Goal: Transaction & Acquisition: Purchase product/service

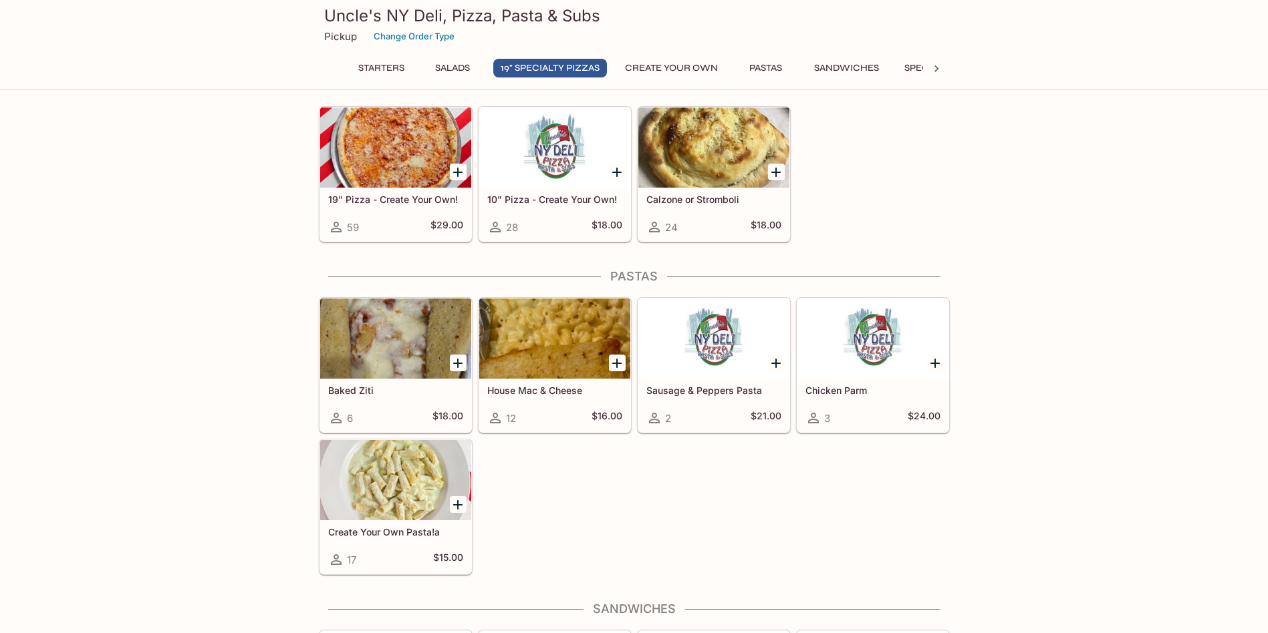
scroll to position [1069, 0]
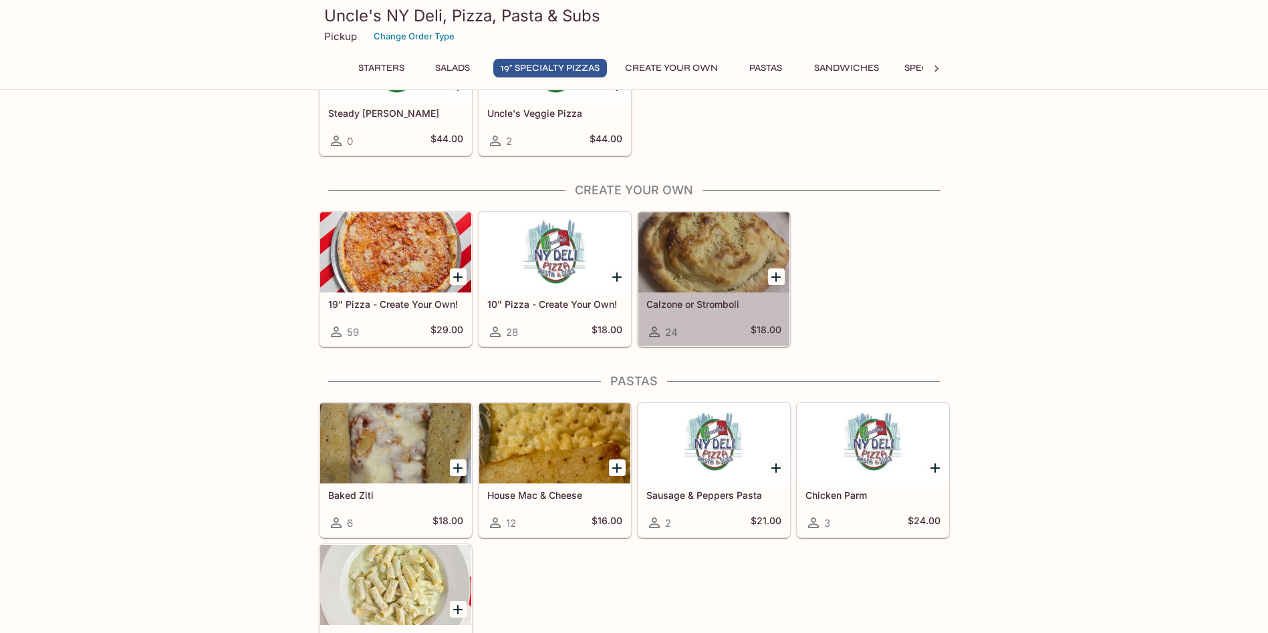
click at [684, 308] on h5 "Calzone or Stromboli" at bounding box center [713, 304] width 135 height 11
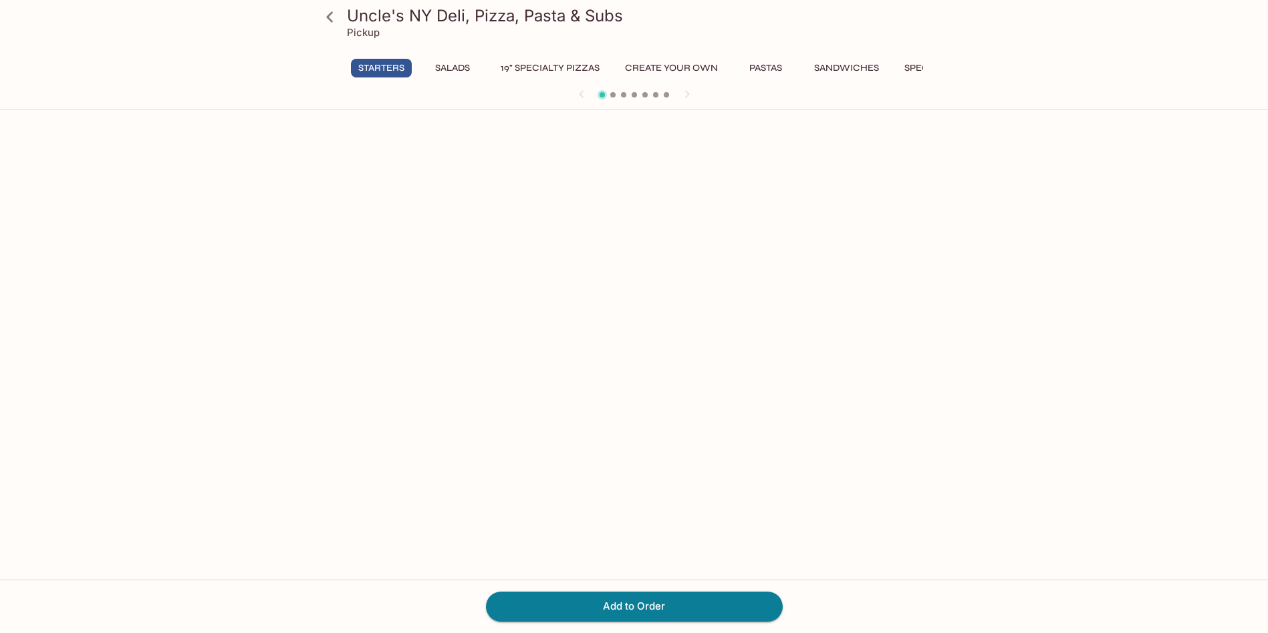
scroll to position [116, 0]
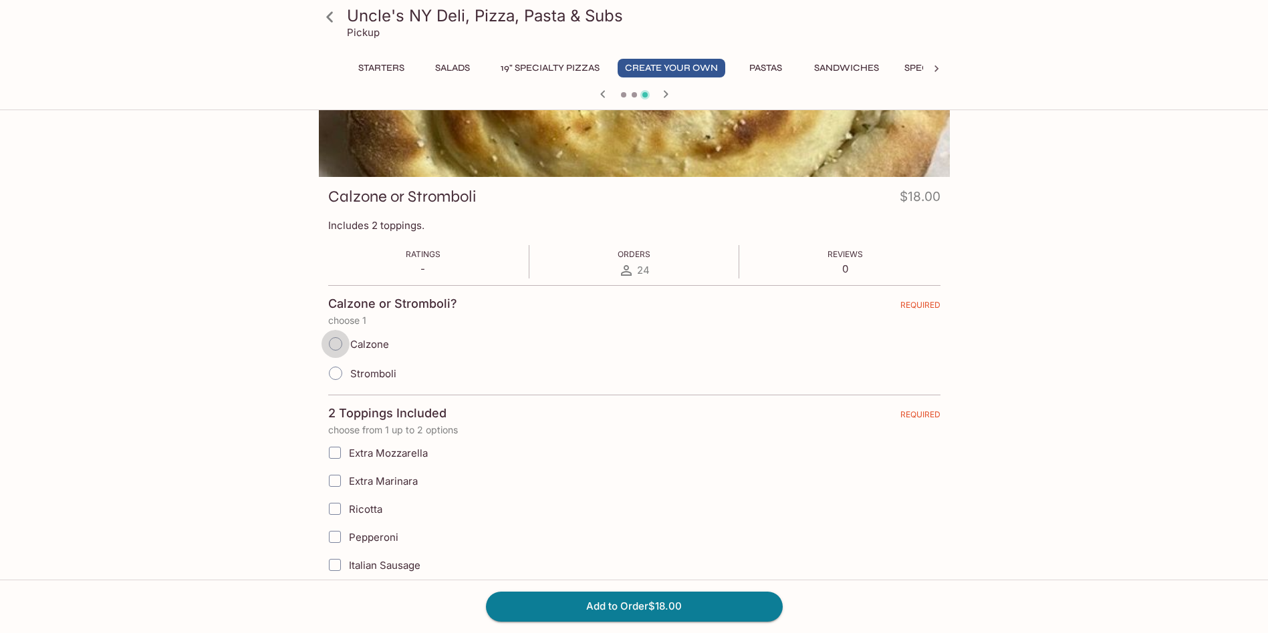
click at [336, 348] on input "Calzone" at bounding box center [335, 344] width 28 height 28
radio input "true"
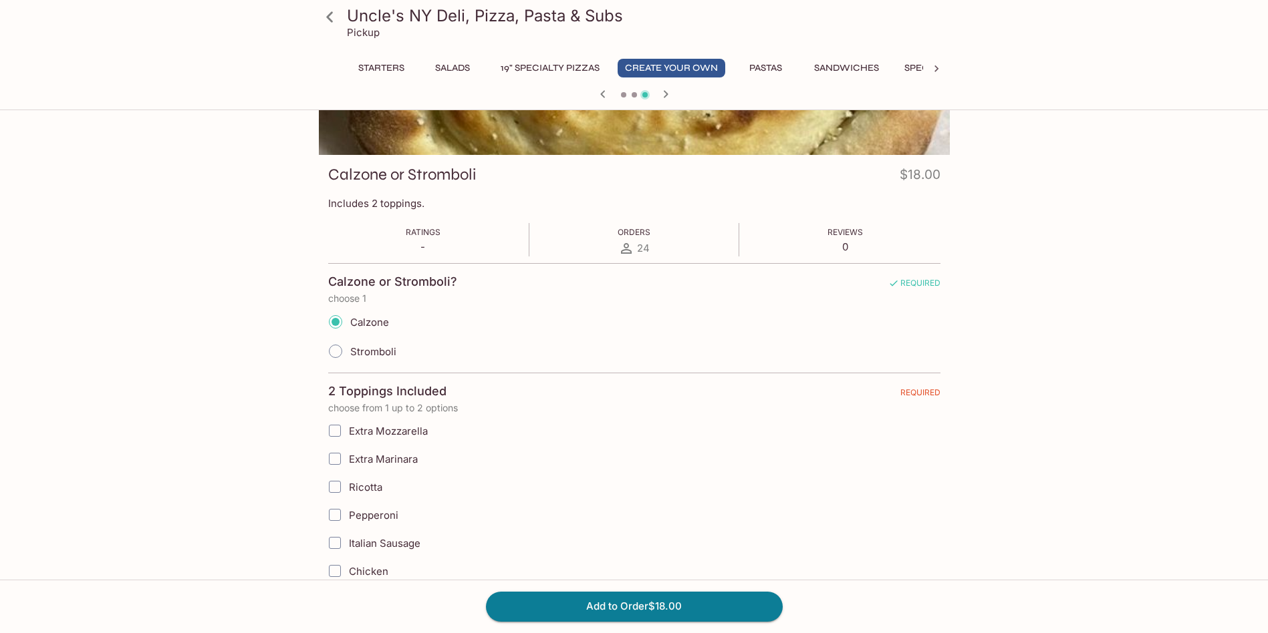
scroll to position [200, 0]
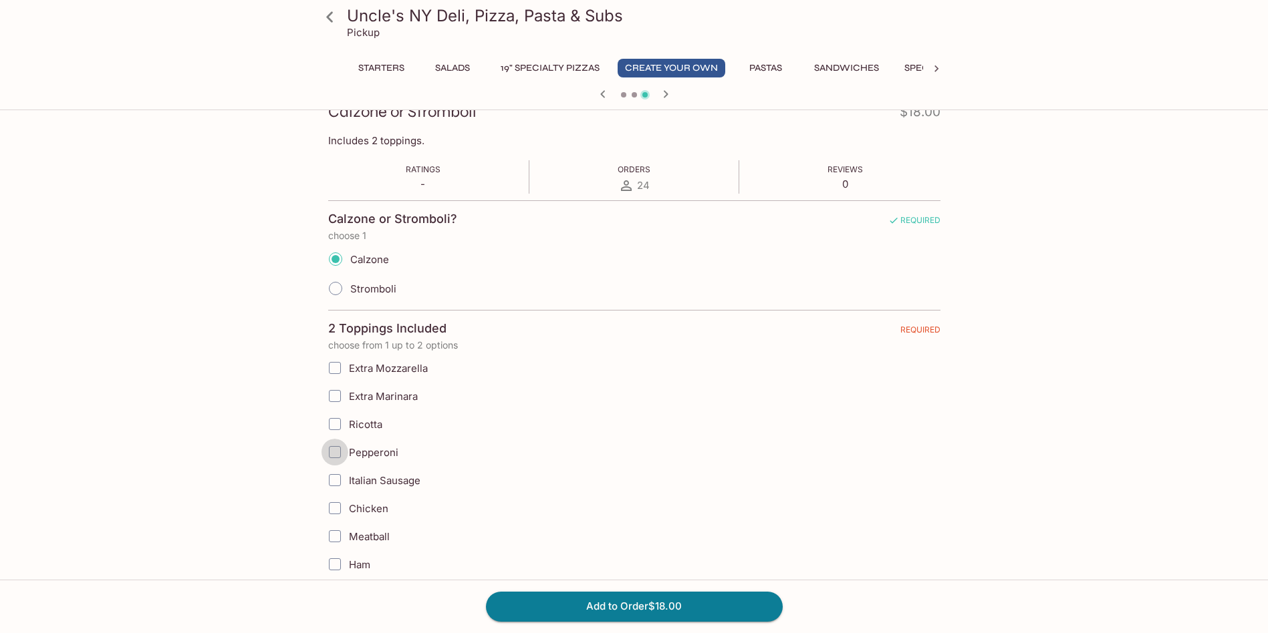
click at [336, 448] on input "Pepperoni" at bounding box center [334, 452] width 27 height 27
checkbox input "true"
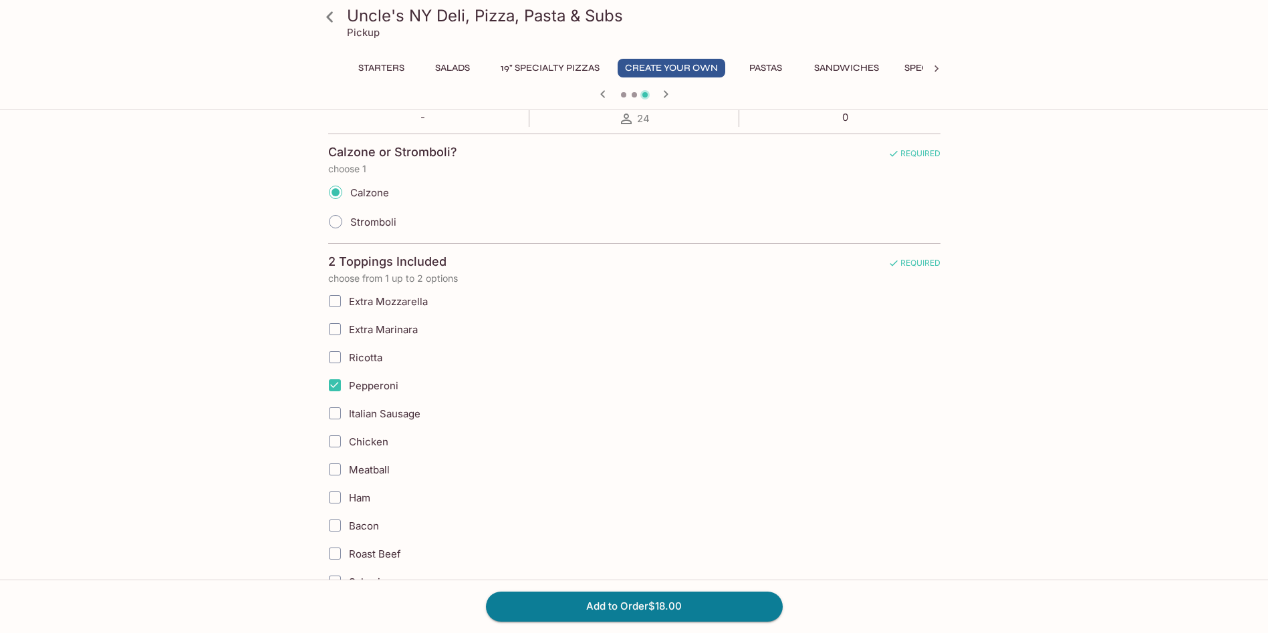
scroll to position [334, 0]
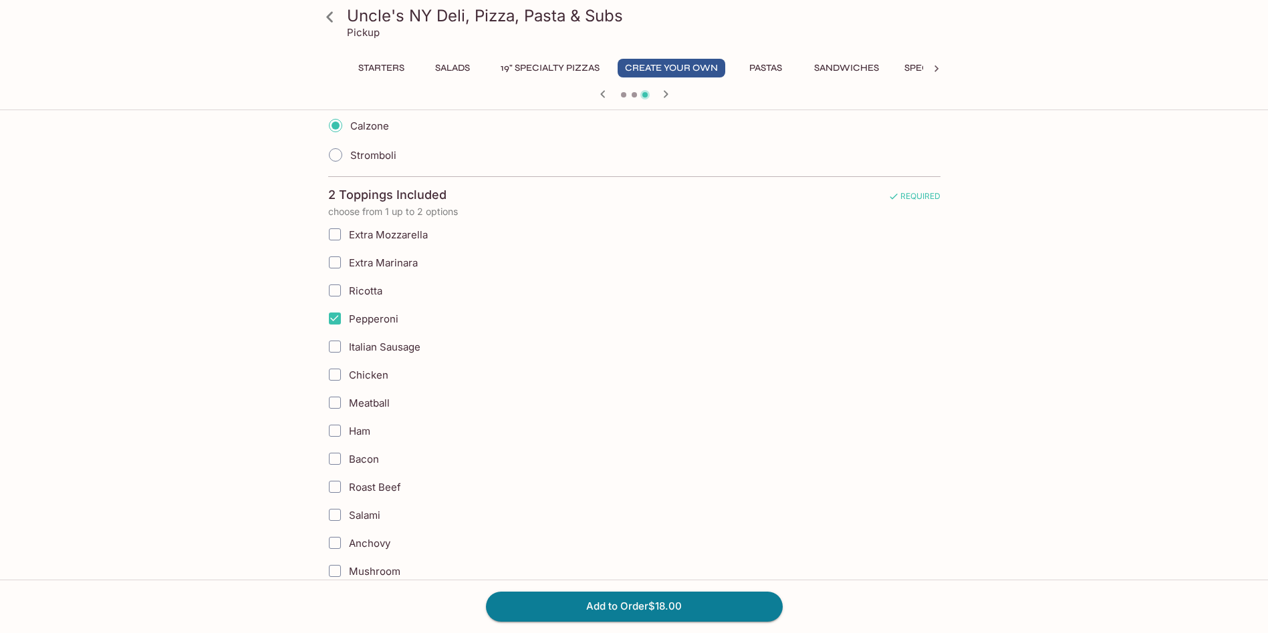
click at [332, 513] on input "Salami" at bounding box center [334, 515] width 27 height 27
checkbox input "true"
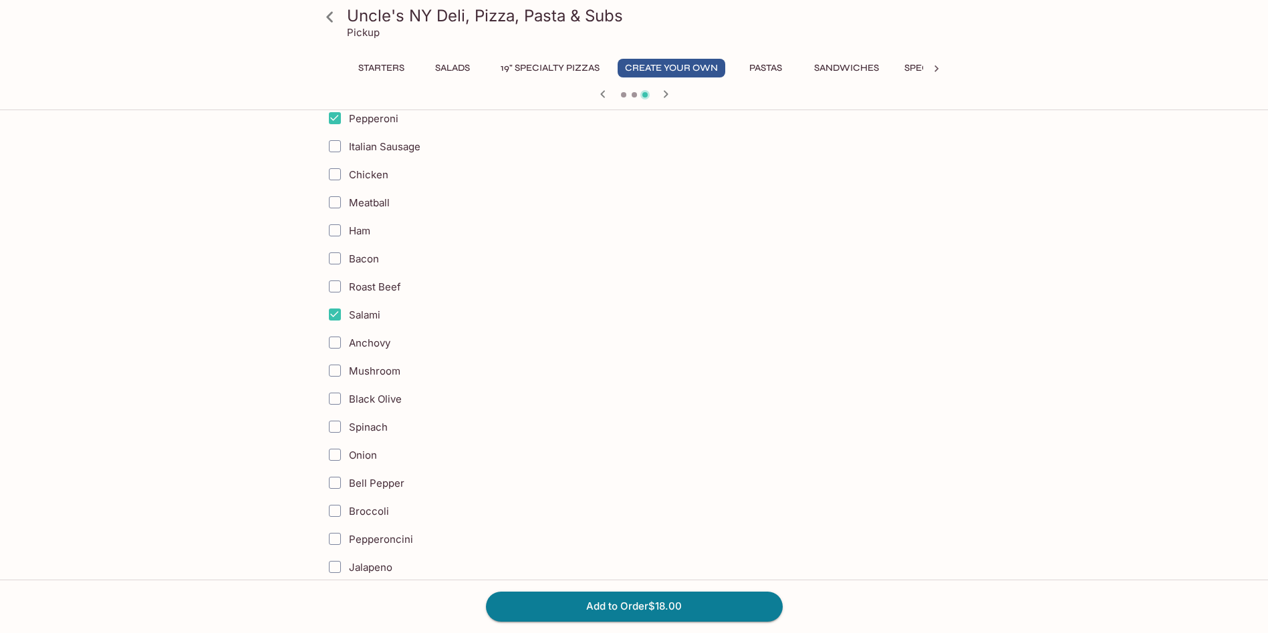
scroll to position [601, 0]
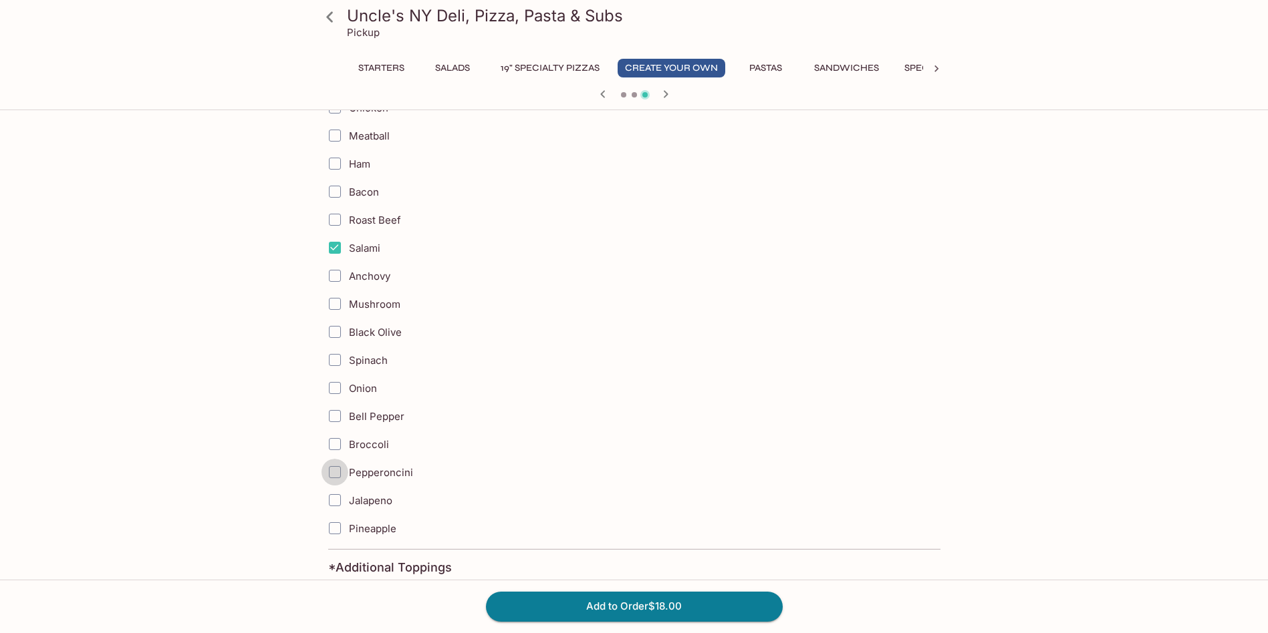
click at [338, 475] on input "Pepperoncini" at bounding box center [334, 472] width 27 height 27
click at [337, 465] on input "Pepperoncini" at bounding box center [334, 472] width 27 height 27
checkbox input "false"
drag, startPoint x: 496, startPoint y: 483, endPoint x: 472, endPoint y: 186, distance: 298.3
click at [476, 192] on label "Bacon" at bounding box center [567, 192] width 491 height 28
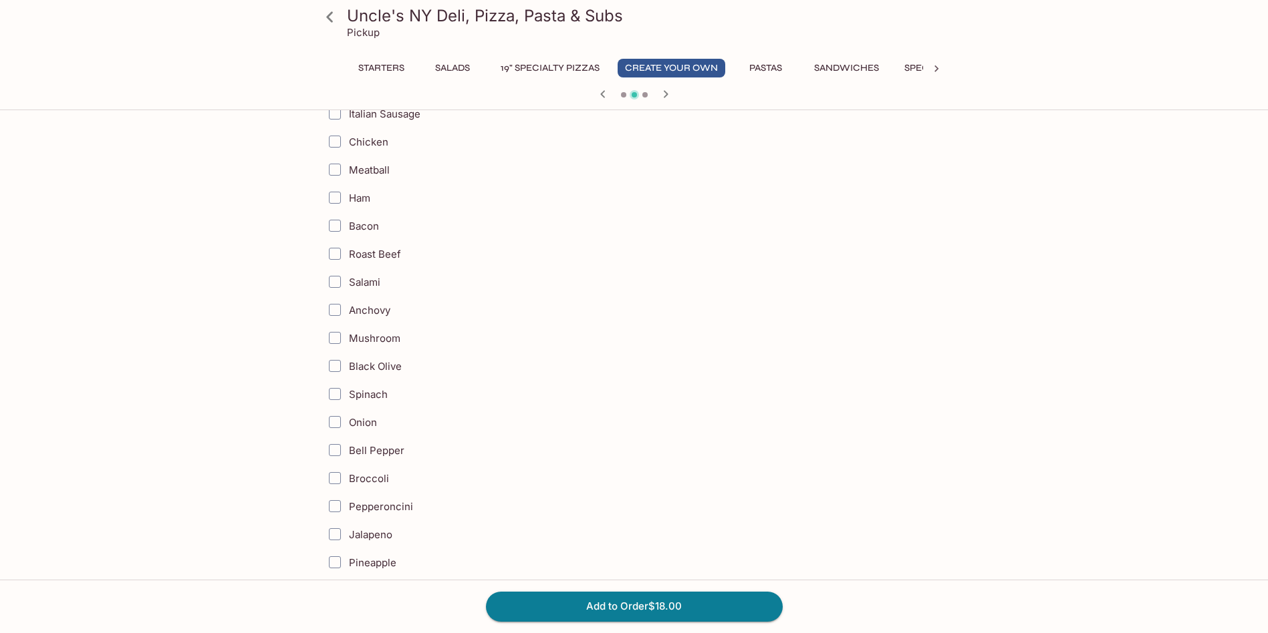
scroll to position [267, 0]
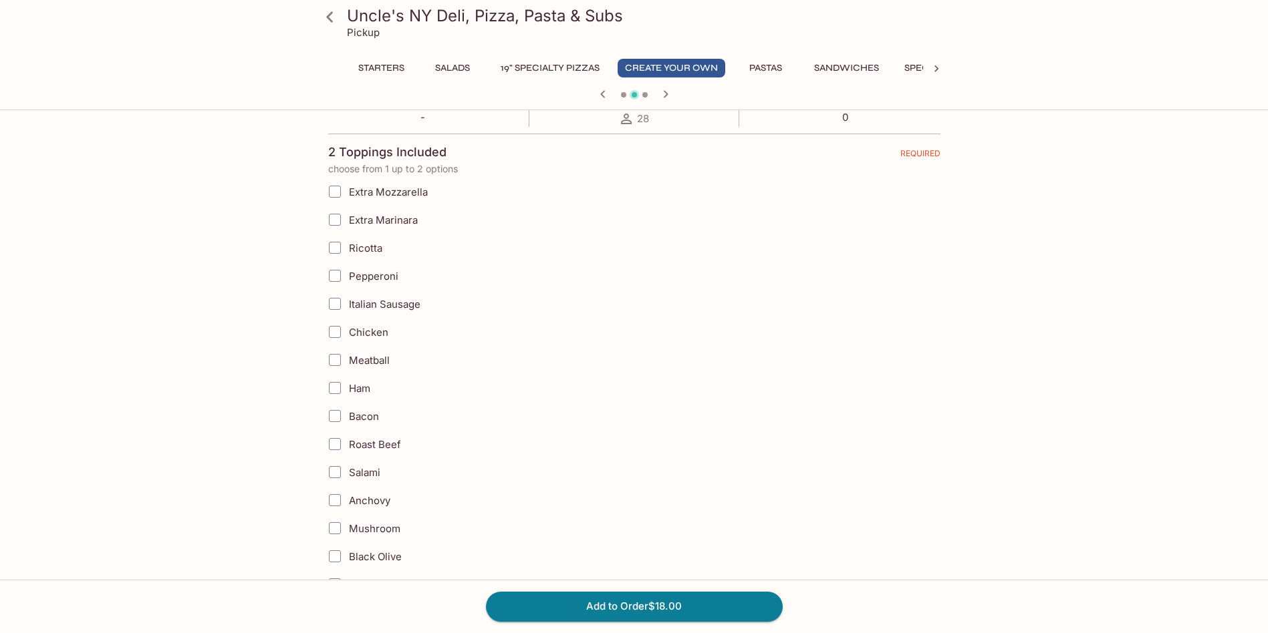
click at [646, 148] on div "2 Toppings Included REQUIRED" at bounding box center [634, 154] width 612 height 19
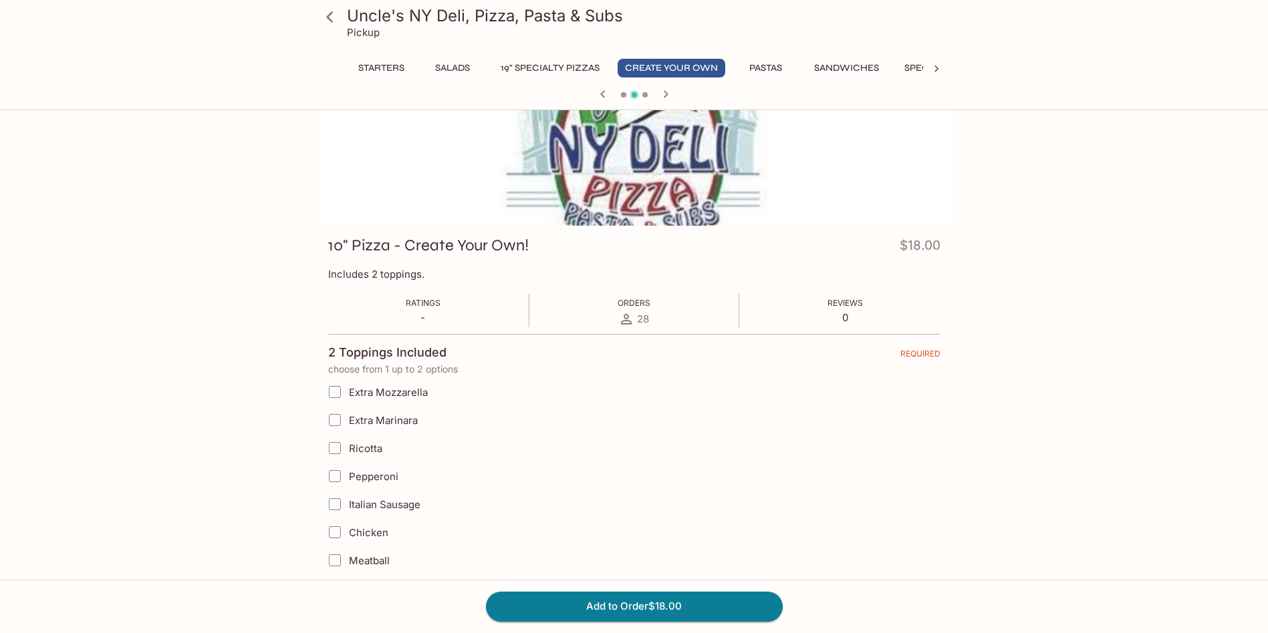
scroll to position [0, 0]
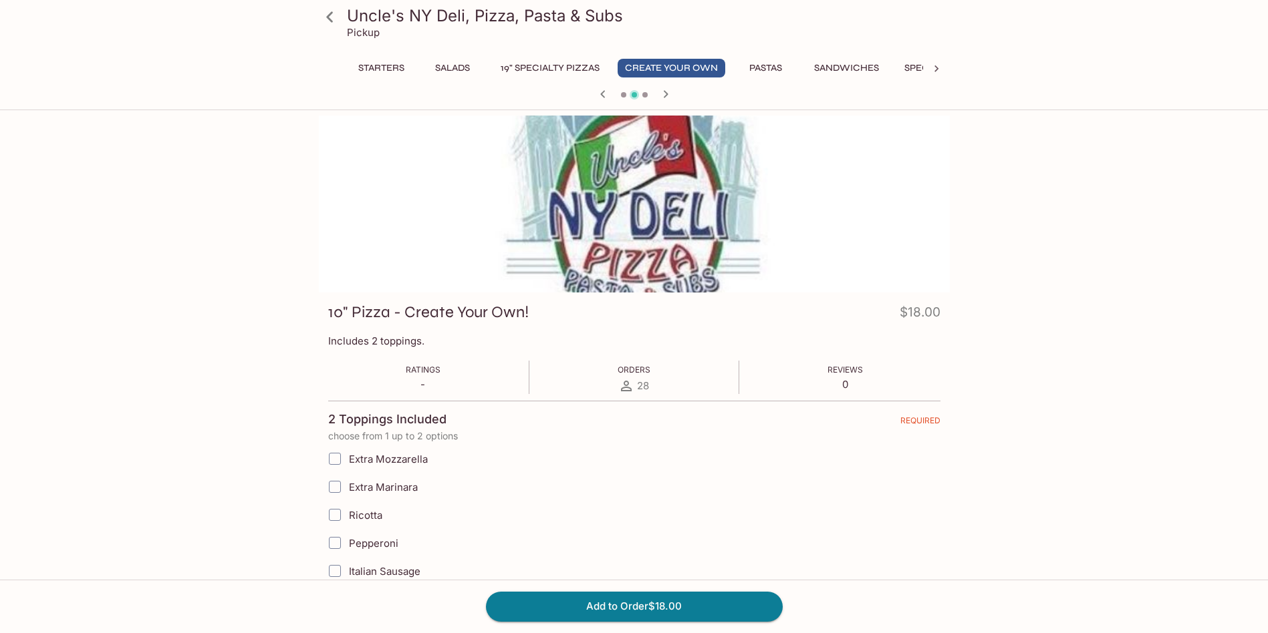
click at [658, 98] on icon "button" at bounding box center [666, 94] width 16 height 16
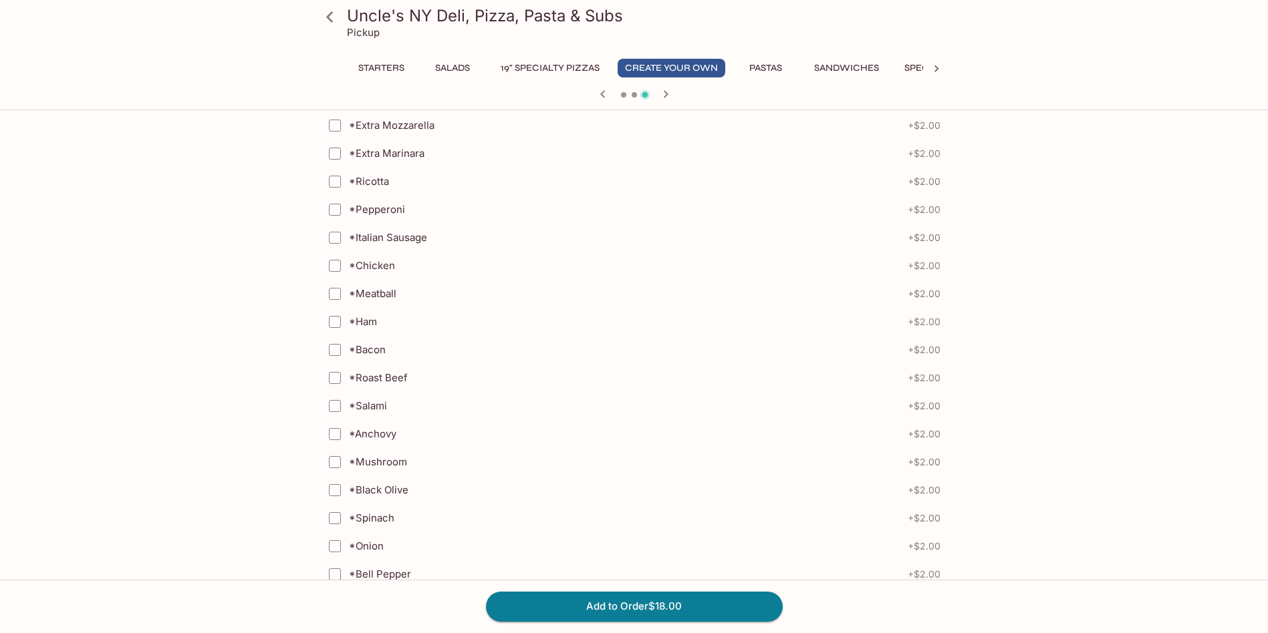
scroll to position [1136, 0]
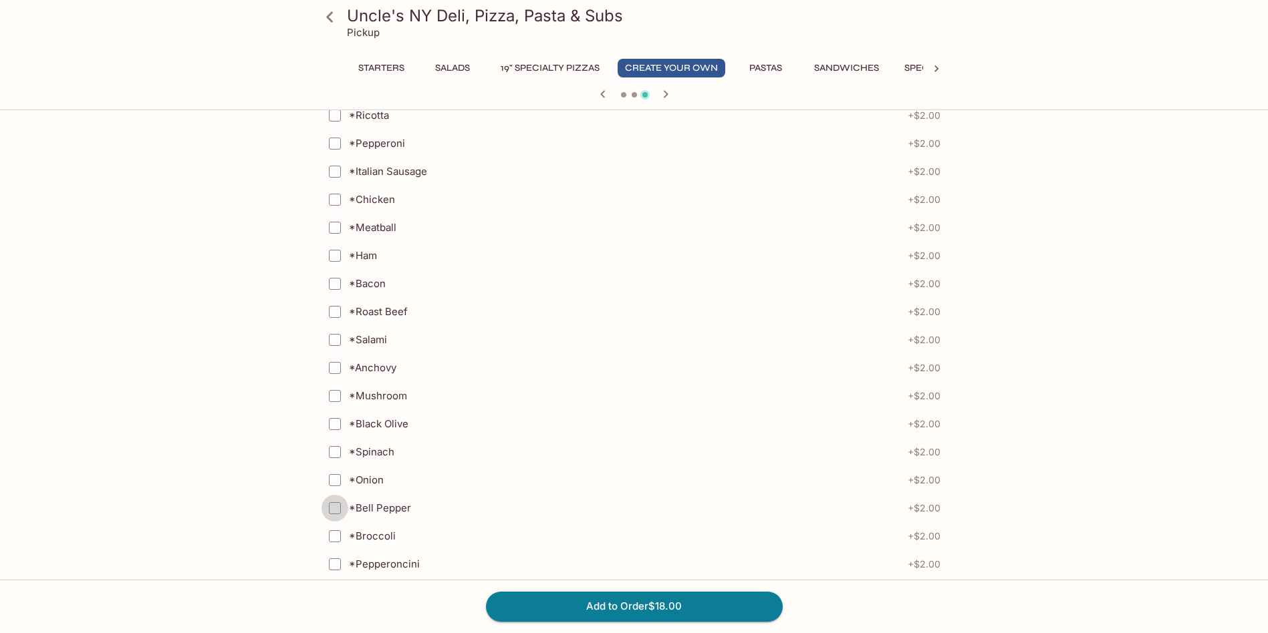
click at [335, 506] on input "*Bell Pepper" at bounding box center [334, 508] width 27 height 27
checkbox input "true"
click at [334, 174] on input "*Italian Sausage" at bounding box center [334, 171] width 27 height 27
checkbox input "true"
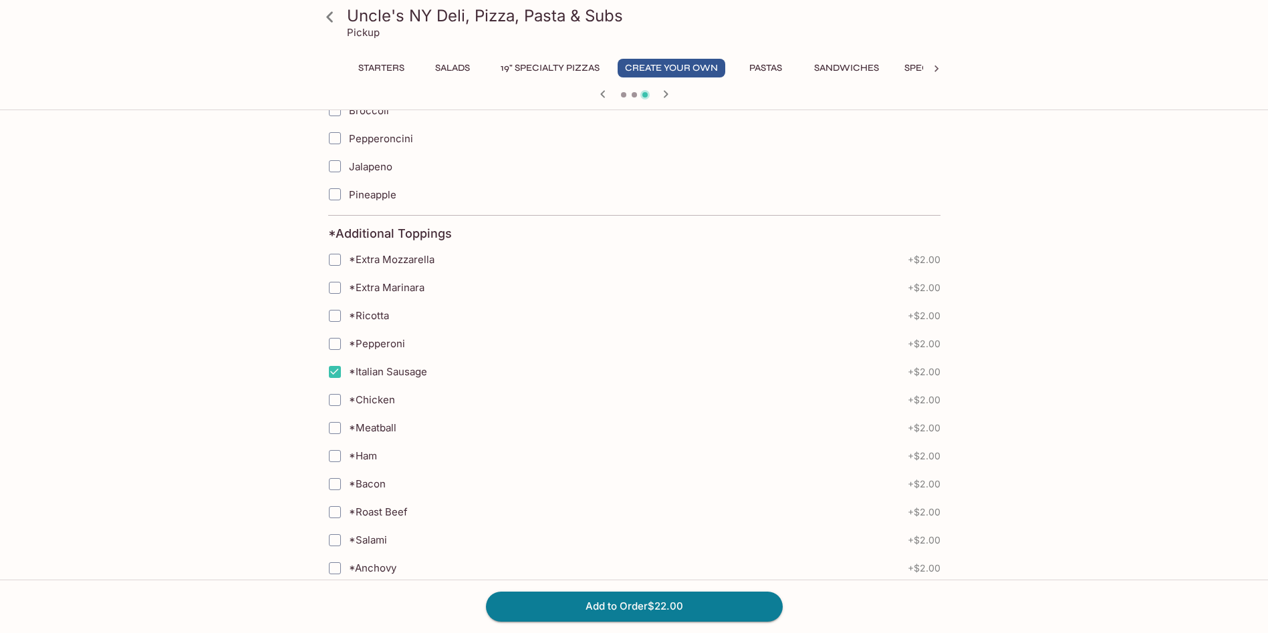
click at [324, 402] on input "*Chicken" at bounding box center [334, 400] width 27 height 27
click at [327, 402] on input "*Chicken" at bounding box center [334, 400] width 27 height 27
checkbox input "false"
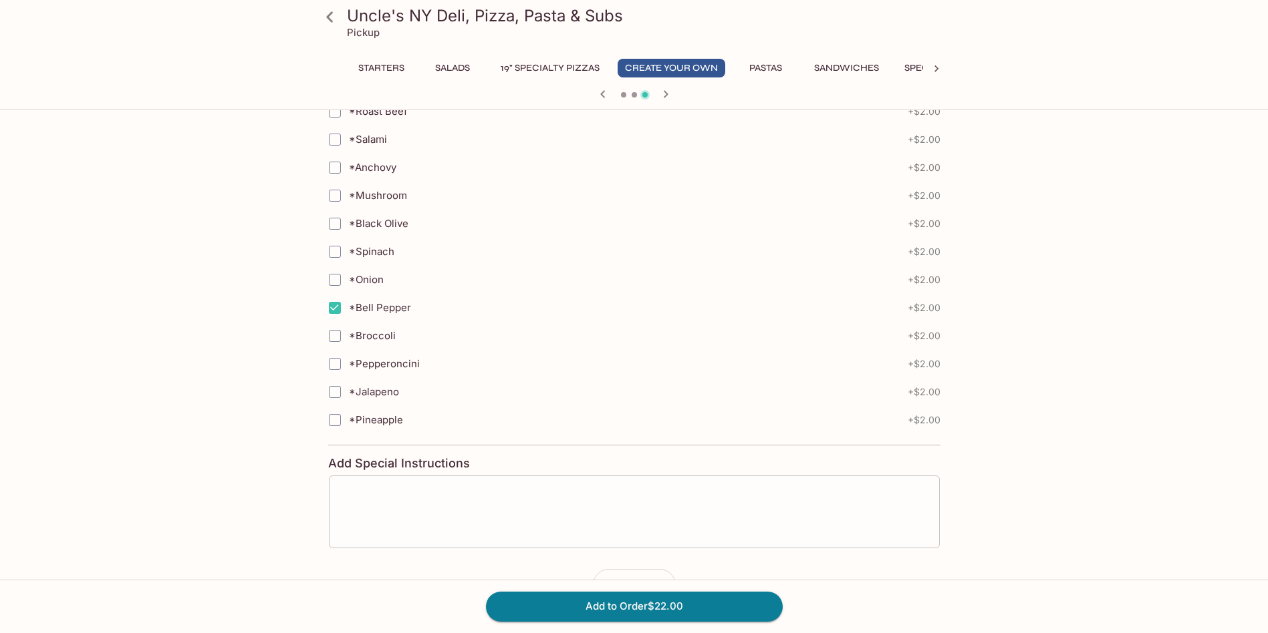
scroll to position [1377, 0]
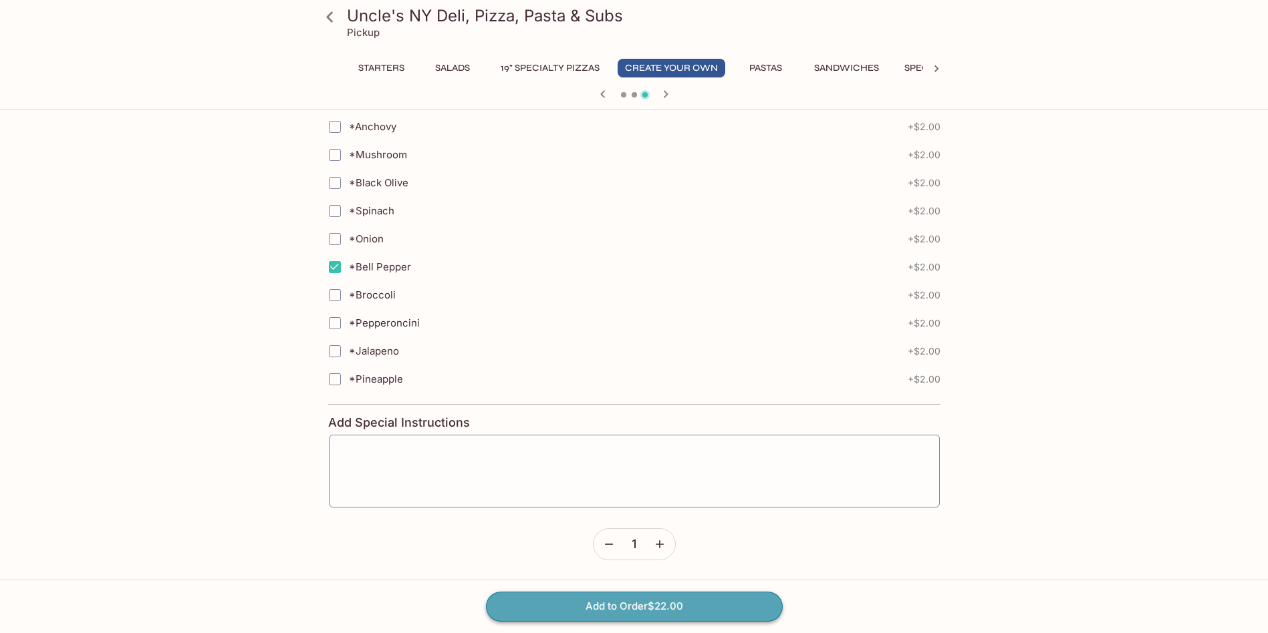
click at [742, 615] on button "Add to Order $22.00" at bounding box center [634, 606] width 297 height 29
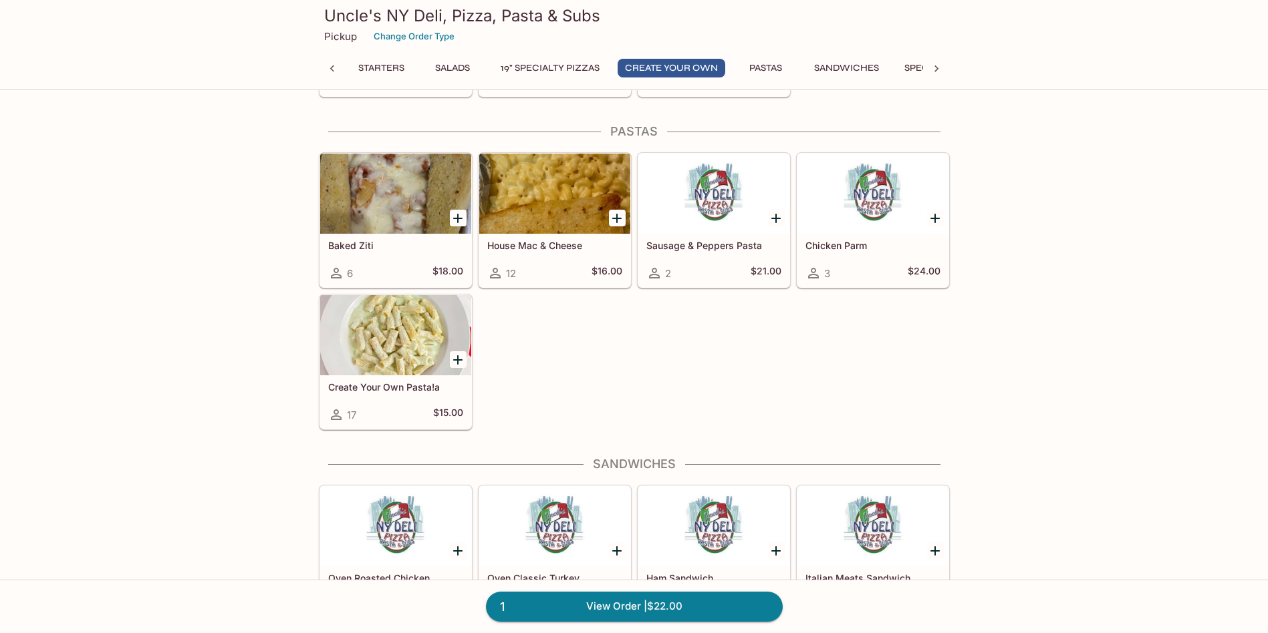
scroll to position [0, 271]
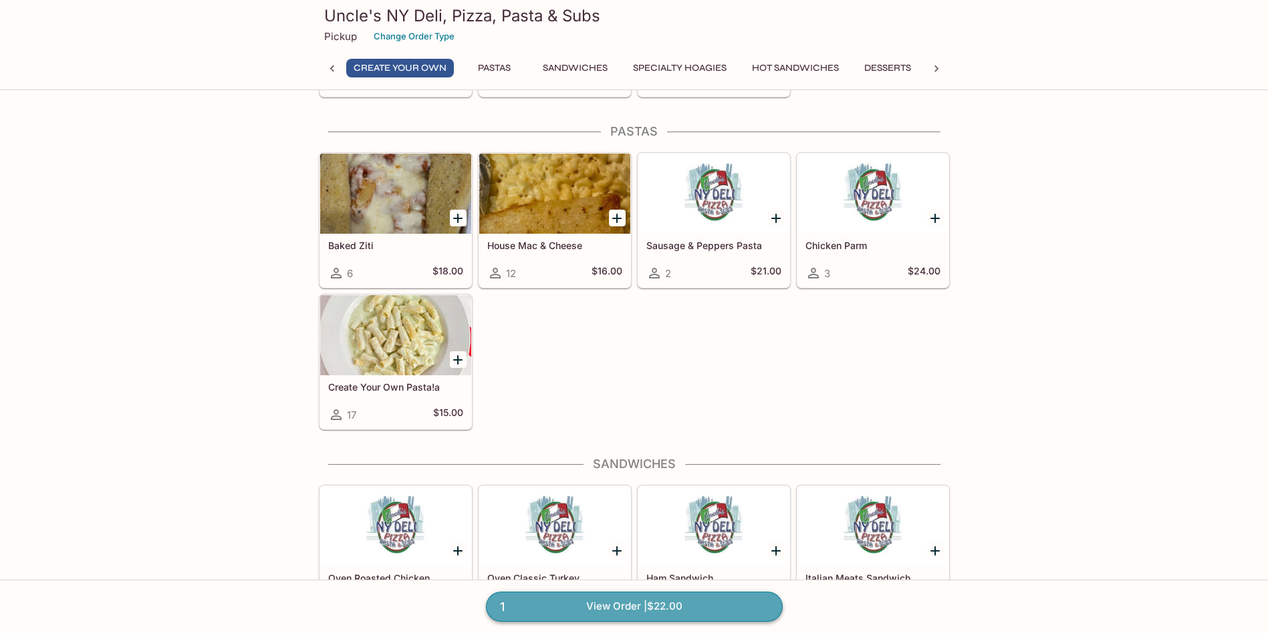
click at [688, 604] on link "1 View Order | $22.00" at bounding box center [634, 606] width 297 height 29
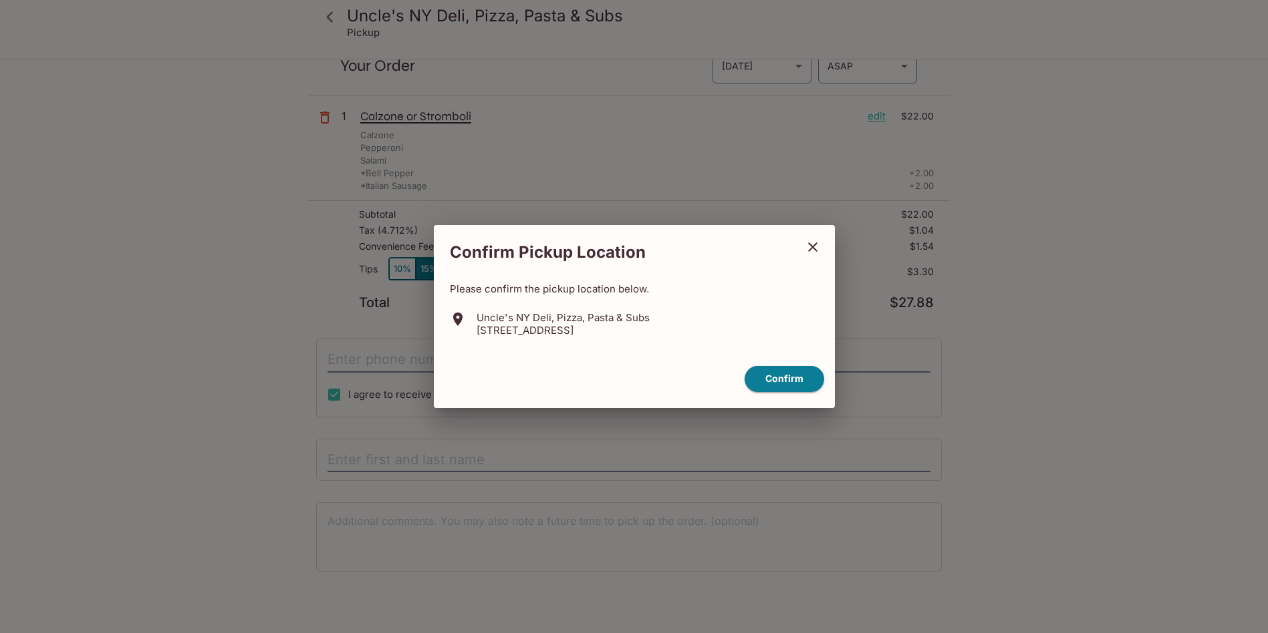
scroll to position [60, 0]
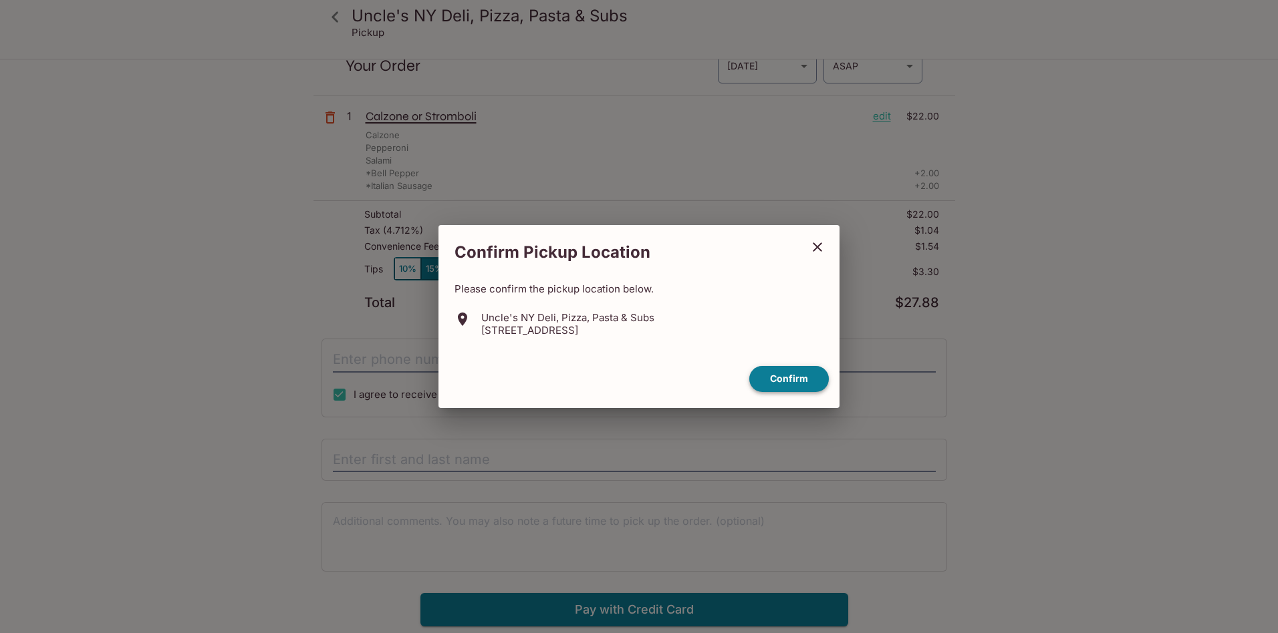
click at [808, 381] on button "Confirm" at bounding box center [789, 379] width 80 height 26
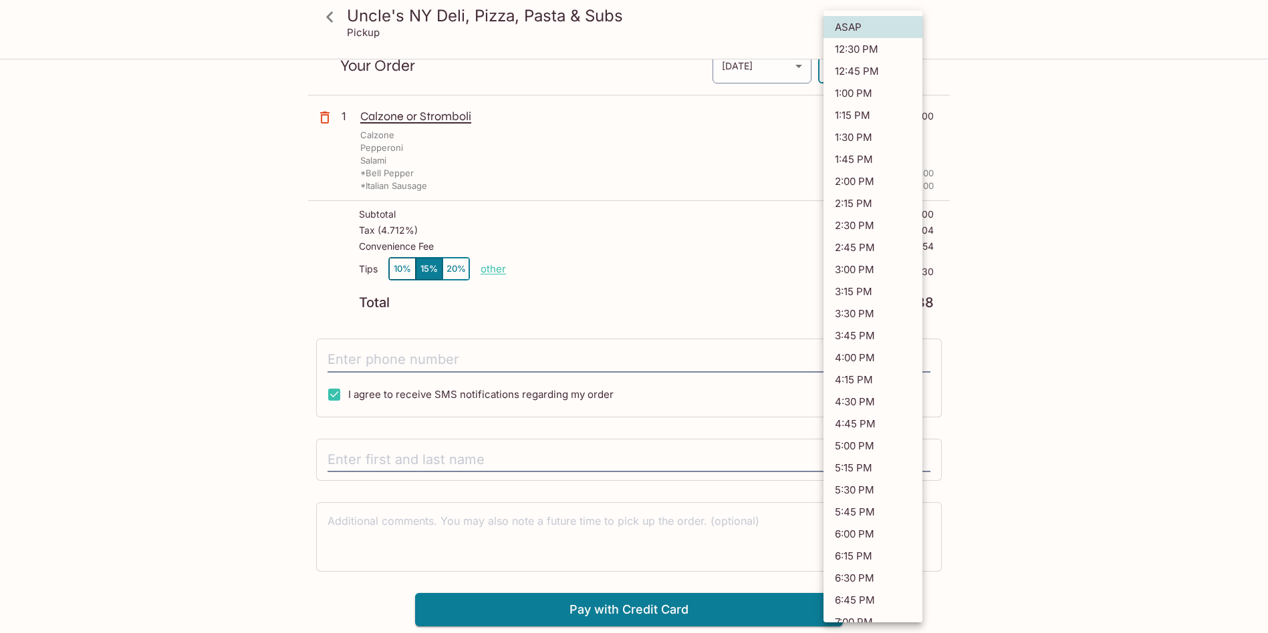
click at [861, 65] on body "Uncle's NY Deli, Pizza, Pasta & Subs Pickup Uncle's NY Deli, Pizza, Pasta & Sub…" at bounding box center [634, 316] width 1268 height 633
click at [869, 52] on li "12:30 PM" at bounding box center [872, 49] width 99 height 22
type input "[DATE]T22:30:37.000000Z"
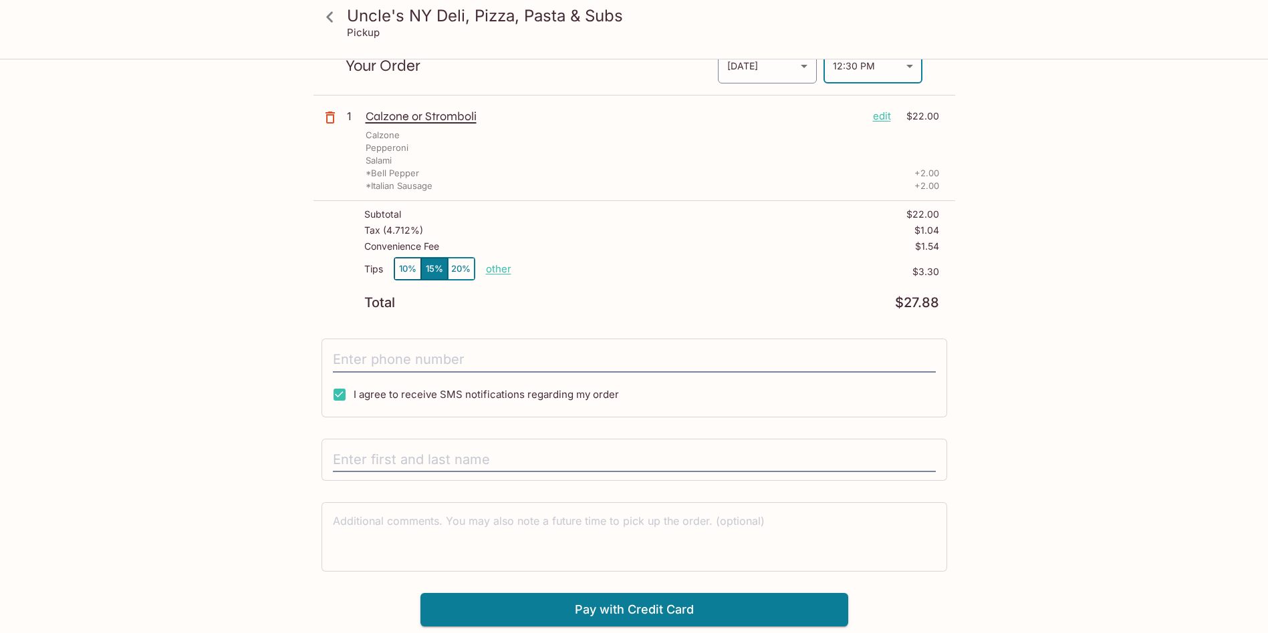
click at [402, 272] on button "10%" at bounding box center [407, 269] width 27 height 22
click at [488, 270] on p "other" at bounding box center [498, 269] width 25 height 13
click at [412, 272] on button "10%" at bounding box center [407, 269] width 27 height 22
click at [441, 364] on input "tel" at bounding box center [634, 359] width 603 height 25
type input "[PHONE_NUMBER]"
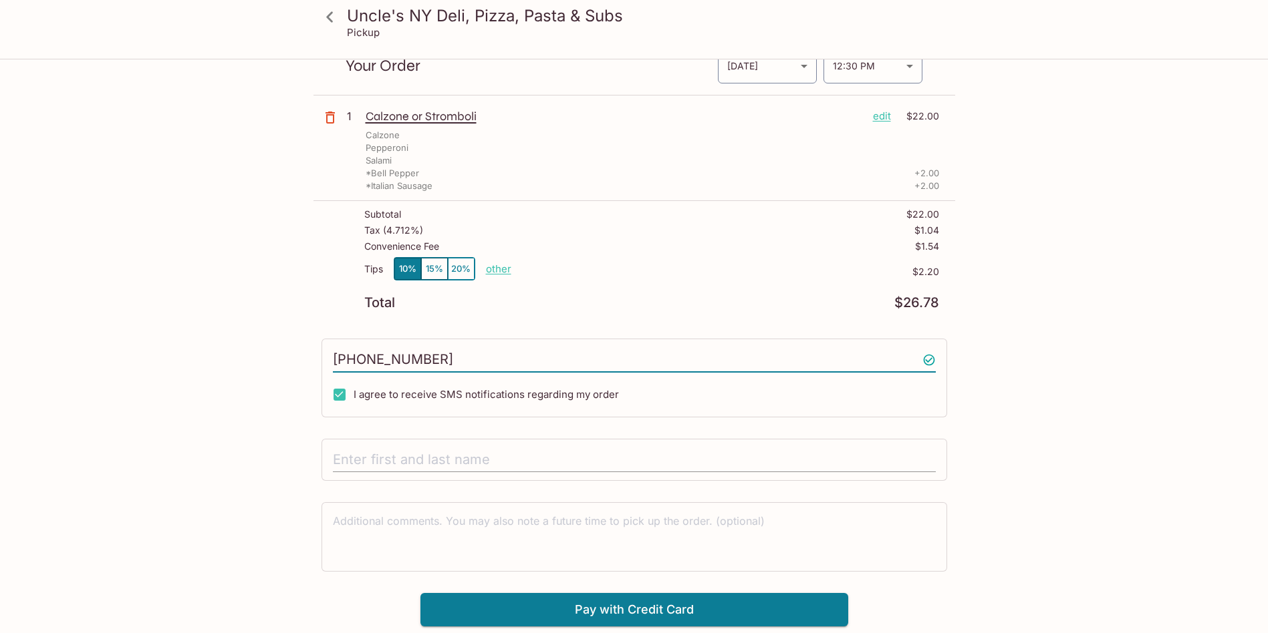
click at [423, 454] on input "text" at bounding box center [634, 460] width 603 height 25
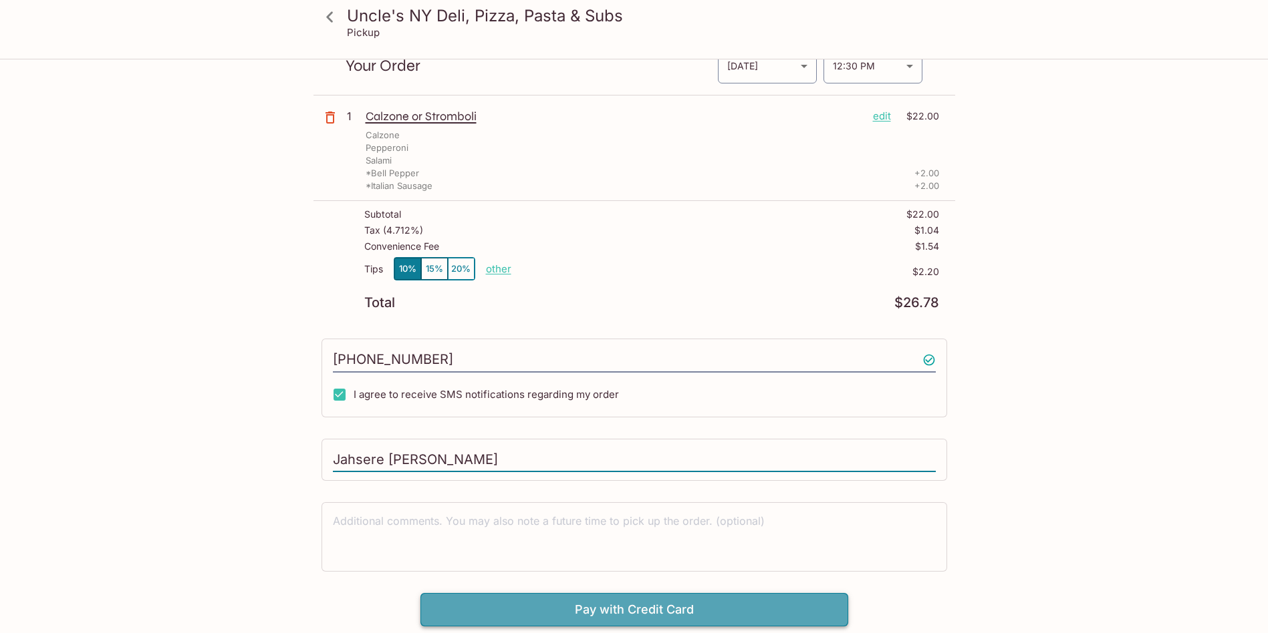
type input "Jahsere [PERSON_NAME]"
click at [686, 619] on button "Pay with Credit Card" at bounding box center [634, 609] width 428 height 33
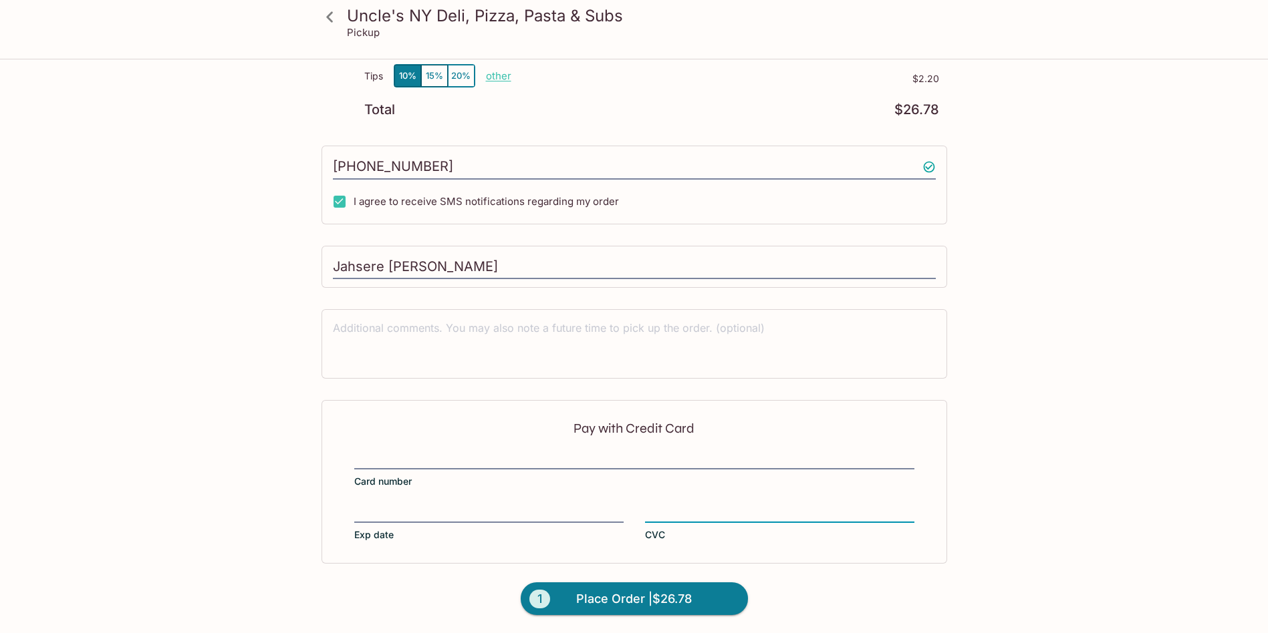
scroll to position [254, 0]
click at [699, 597] on button "1 Place Order | $26.78" at bounding box center [634, 598] width 227 height 33
